Goal: Task Accomplishment & Management: Manage account settings

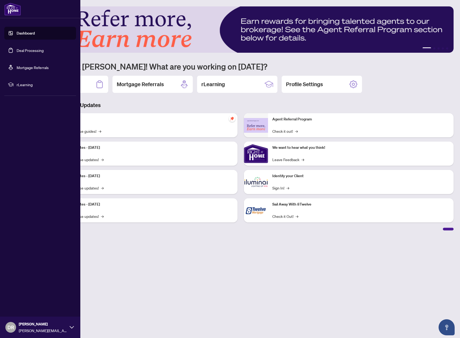
click at [30, 49] on link "Deal Processing" at bounding box center [30, 50] width 27 height 5
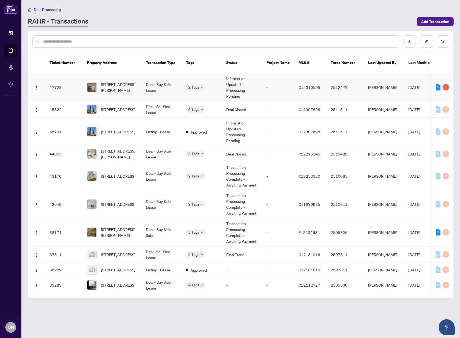
click at [249, 81] on td "Information Updated - Processing Pending" at bounding box center [242, 87] width 40 height 28
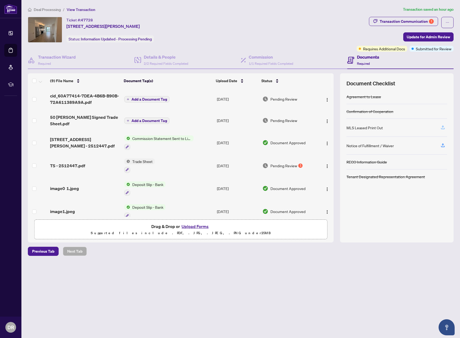
click at [442, 127] on icon "button" at bounding box center [442, 127] width 5 height 5
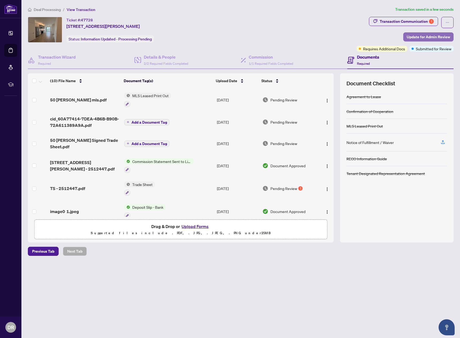
click at [425, 35] on span "Update for Admin Review" at bounding box center [427, 37] width 43 height 9
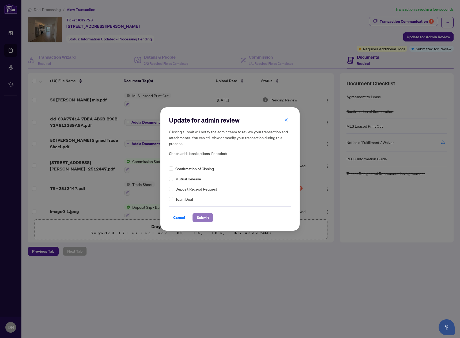
click at [202, 216] on span "Submit" at bounding box center [203, 217] width 12 height 9
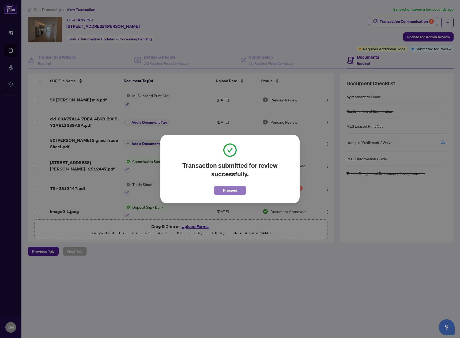
click at [230, 190] on span "Proceed" at bounding box center [230, 190] width 14 height 9
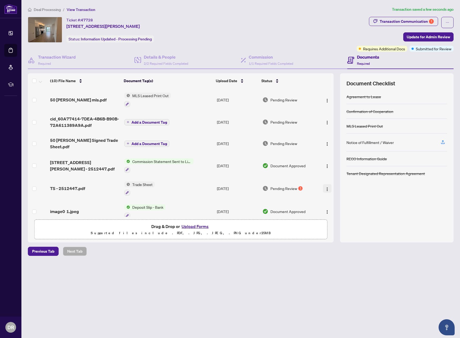
click at [325, 187] on img "button" at bounding box center [327, 189] width 4 height 4
click at [278, 23] on div "Ticket #: 47728 [STREET_ADDRESS][PERSON_NAME] Status: Information Updated - Pro…" at bounding box center [191, 30] width 326 height 26
